Goal: Transaction & Acquisition: Purchase product/service

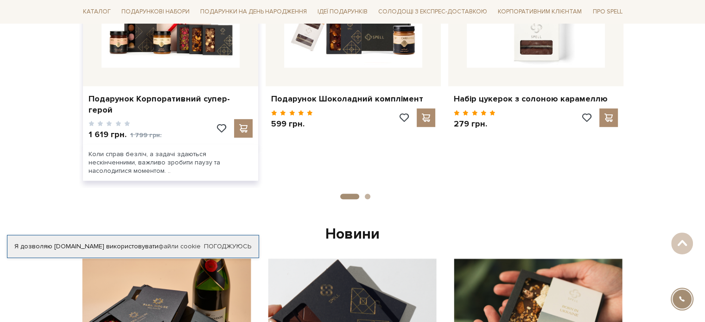
scroll to position [417, 0]
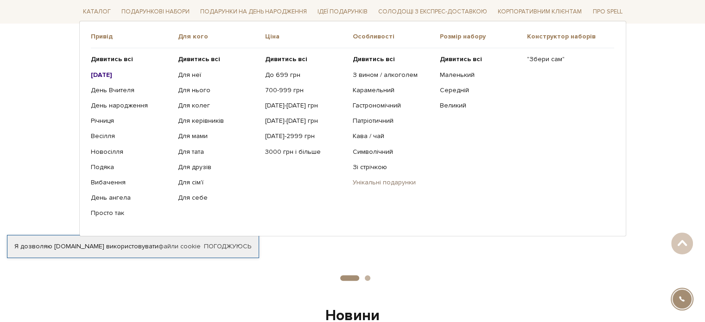
click at [375, 179] on link "Унікальні подарунки" at bounding box center [392, 183] width 80 height 8
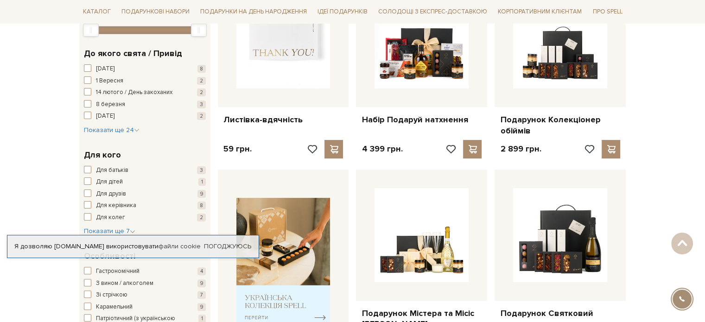
scroll to position [222, 0]
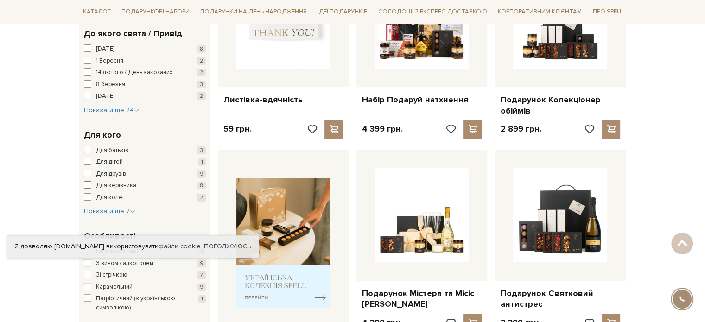
click at [111, 187] on span "Для керівника" at bounding box center [116, 185] width 40 height 9
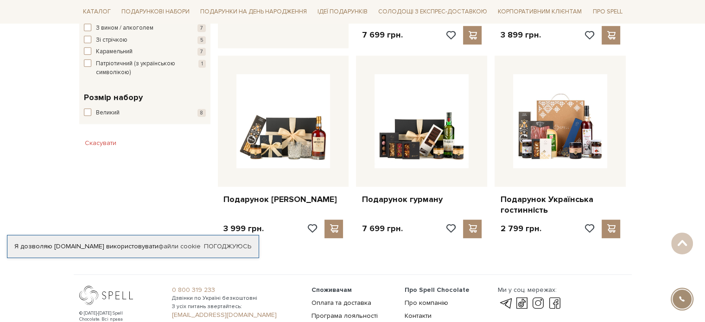
scroll to position [556, 0]
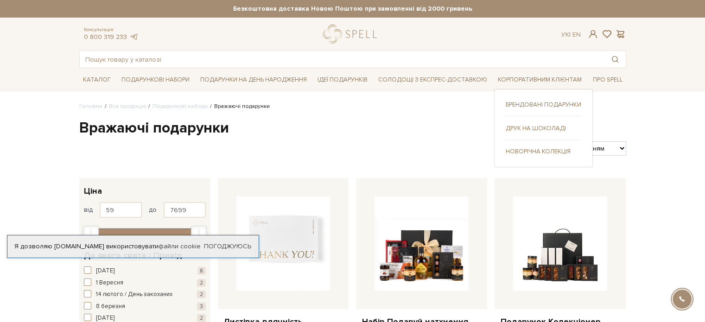
click at [545, 128] on link "Друк на шоколаді" at bounding box center [544, 128] width 76 height 8
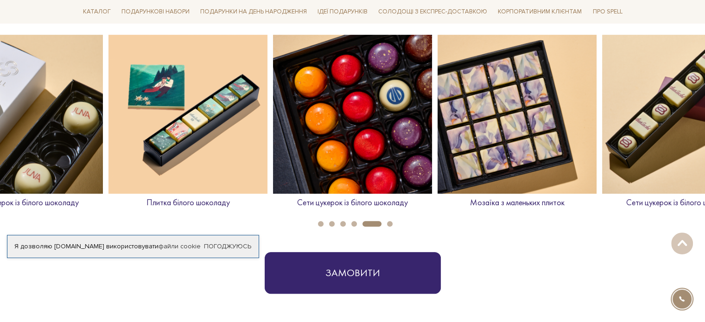
scroll to position [417, 0]
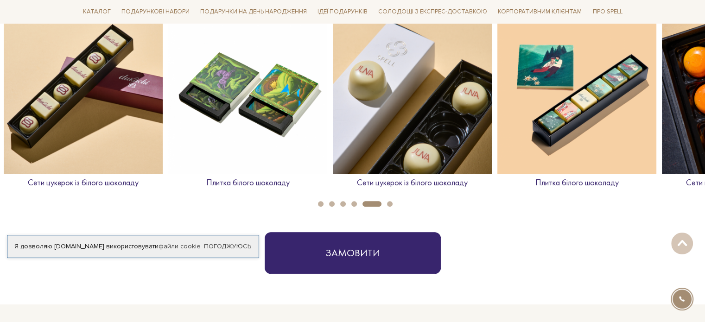
drag, startPoint x: 72, startPoint y: 133, endPoint x: 461, endPoint y: 138, distance: 389.1
click at [461, 138] on img at bounding box center [412, 94] width 159 height 159
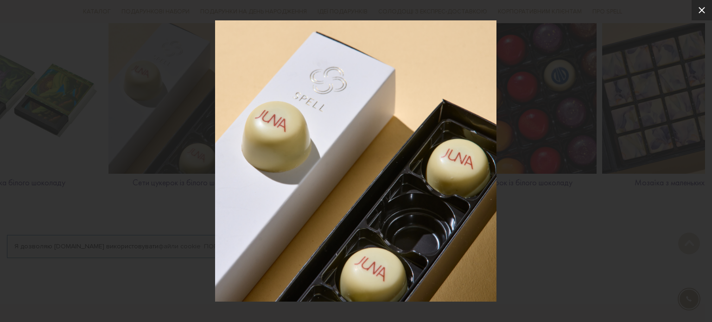
click at [705, 5] on icon at bounding box center [702, 10] width 11 height 11
